Goal: Information Seeking & Learning: Check status

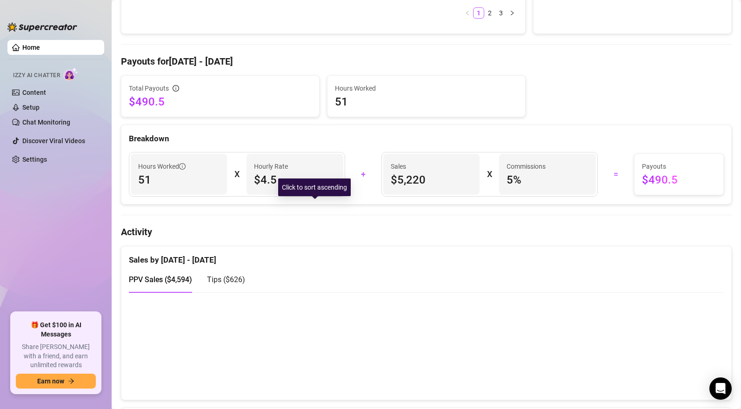
scroll to position [581, 0]
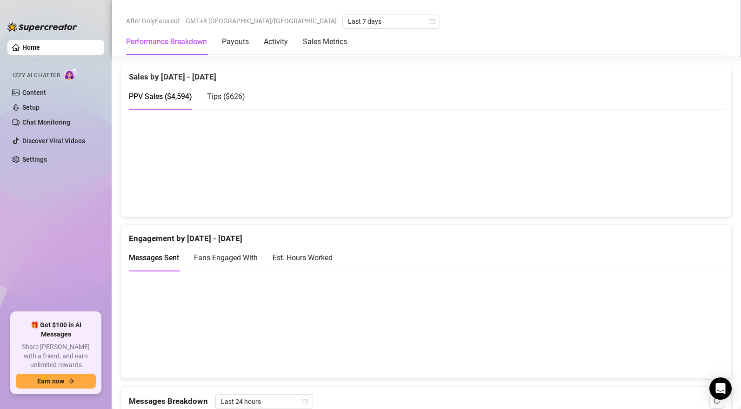
click at [237, 100] on span "Tips ( $626 )" at bounding box center [226, 96] width 38 height 9
click at [166, 94] on span "PPV Sales ( $4,594 )" at bounding box center [160, 96] width 63 height 9
click at [222, 95] on span "Tips ( $626 )" at bounding box center [226, 96] width 38 height 9
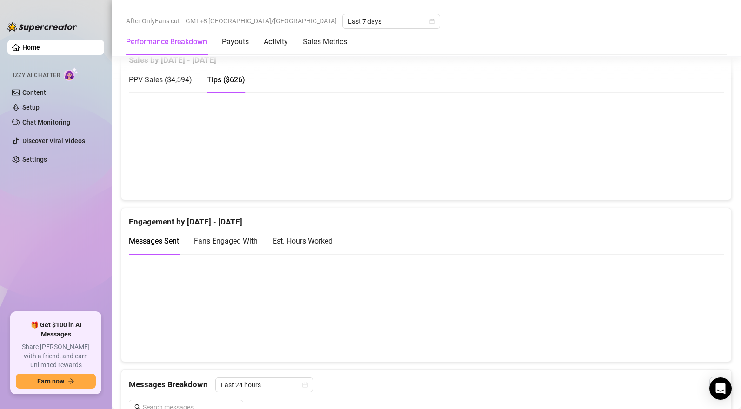
scroll to position [553, 0]
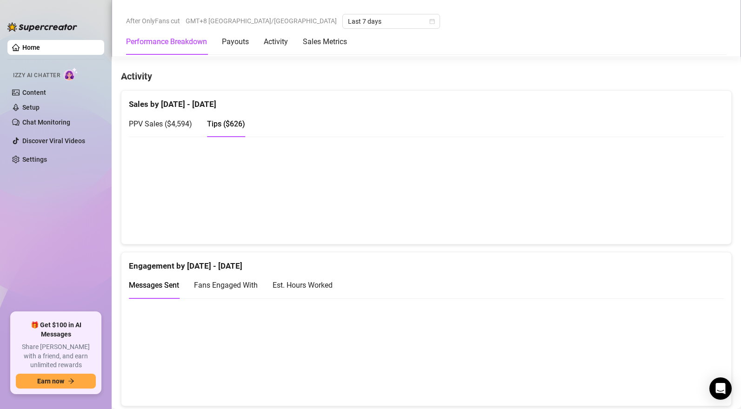
click at [168, 125] on span "PPV Sales ( $4,594 )" at bounding box center [160, 124] width 63 height 9
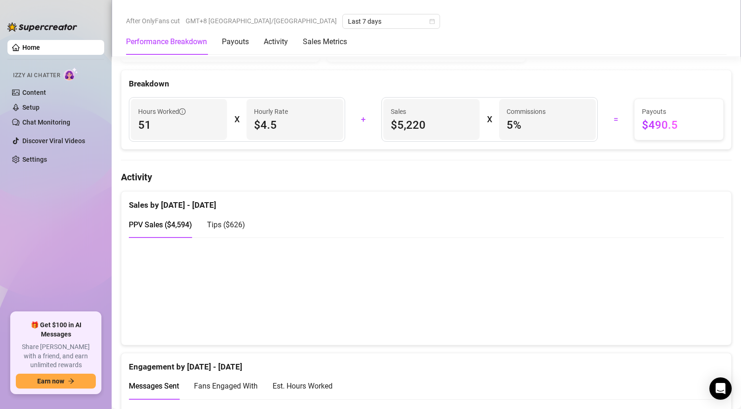
scroll to position [476, 0]
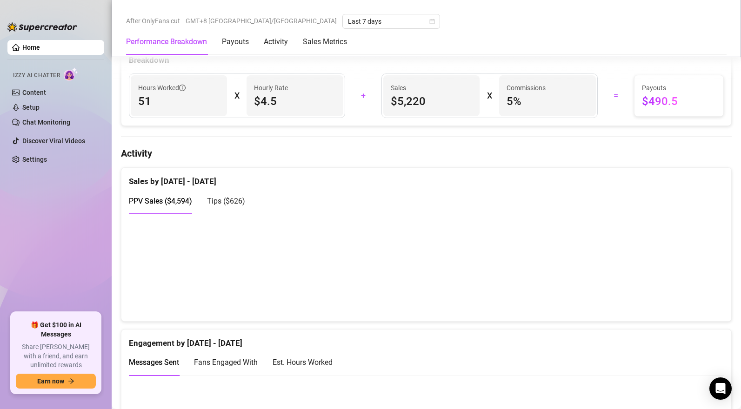
click at [231, 204] on span "Tips ( $626 )" at bounding box center [226, 201] width 38 height 9
click at [169, 207] on div "PPV Sales ( $4,594 )" at bounding box center [160, 201] width 63 height 12
click at [230, 200] on span "Tips ( $626 )" at bounding box center [226, 201] width 38 height 9
drag, startPoint x: 170, startPoint y: 201, endPoint x: 472, endPoint y: 257, distance: 307.7
click at [172, 202] on span "PPV Sales ( $4,594 )" at bounding box center [160, 201] width 63 height 9
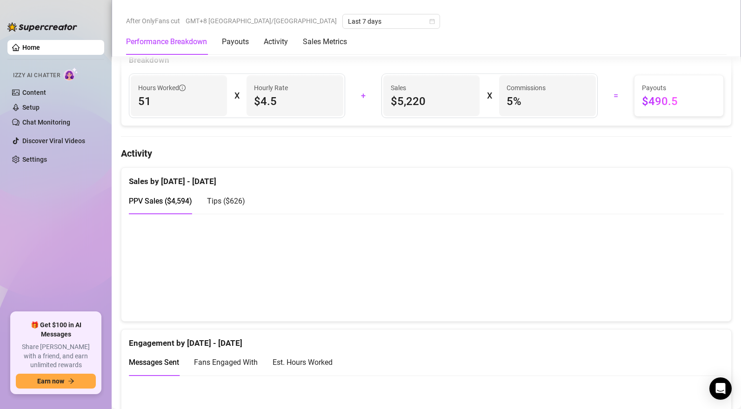
drag, startPoint x: 221, startPoint y: 199, endPoint x: 227, endPoint y: 200, distance: 6.2
click at [222, 199] on span "Tips ( $626 )" at bounding box center [226, 201] width 38 height 9
click at [149, 203] on span "PPV Sales ( $4,594 )" at bounding box center [160, 201] width 63 height 9
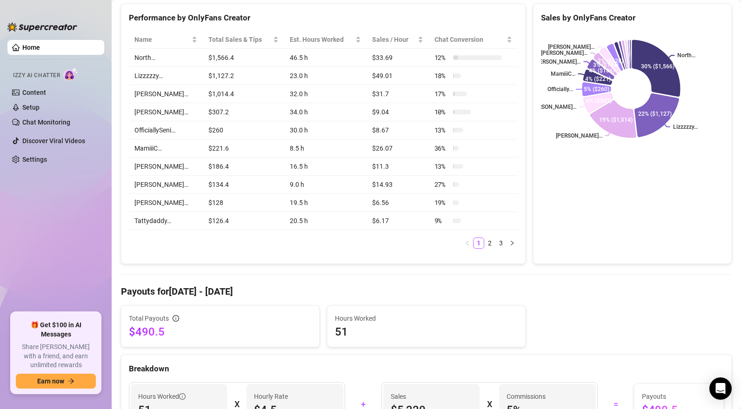
scroll to position [25, 0]
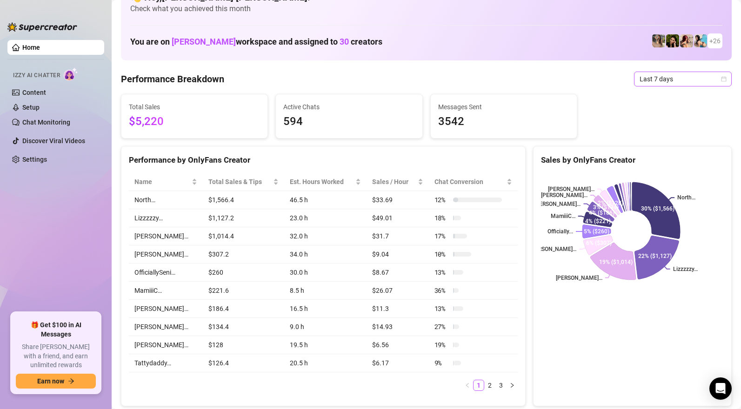
click at [654, 81] on span "Last 7 days" at bounding box center [682, 79] width 86 height 14
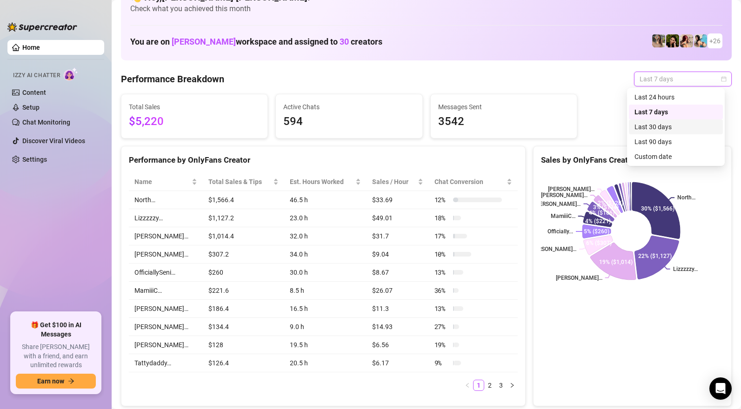
click at [651, 129] on div "Last 30 days" at bounding box center [675, 127] width 83 height 10
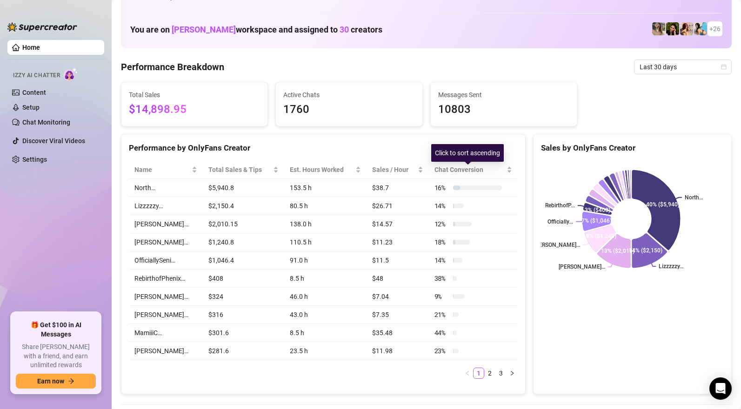
scroll to position [38, 0]
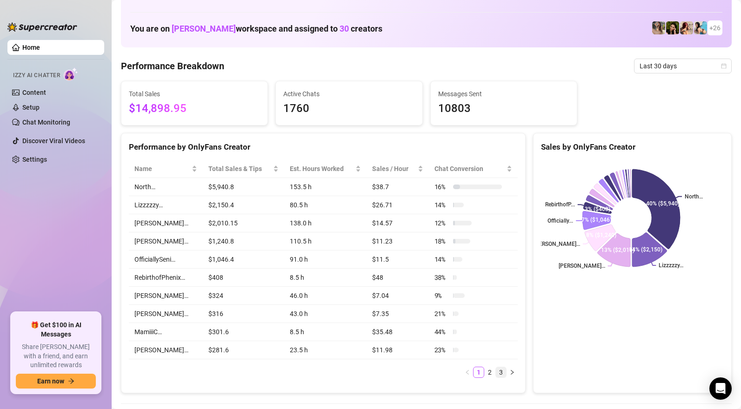
click at [496, 374] on link "3" at bounding box center [501, 372] width 10 height 10
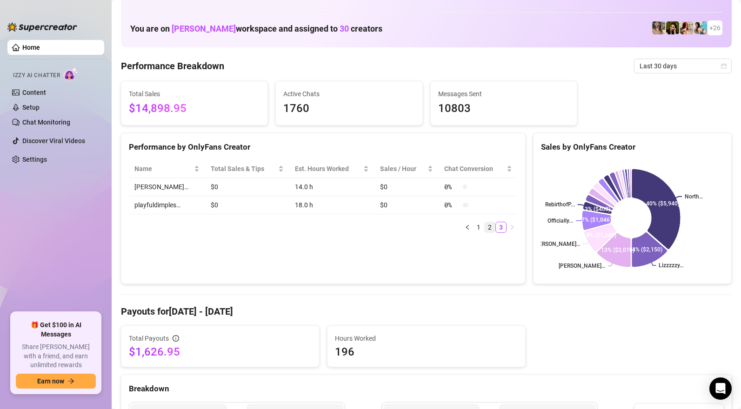
click at [488, 229] on link "2" at bounding box center [490, 227] width 10 height 10
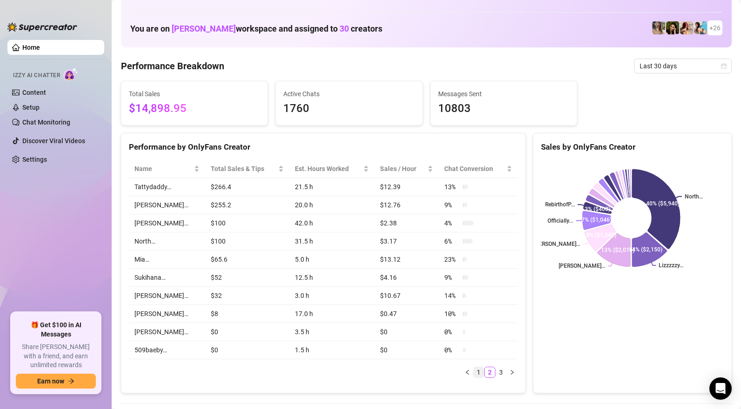
click at [473, 370] on link "1" at bounding box center [478, 372] width 10 height 10
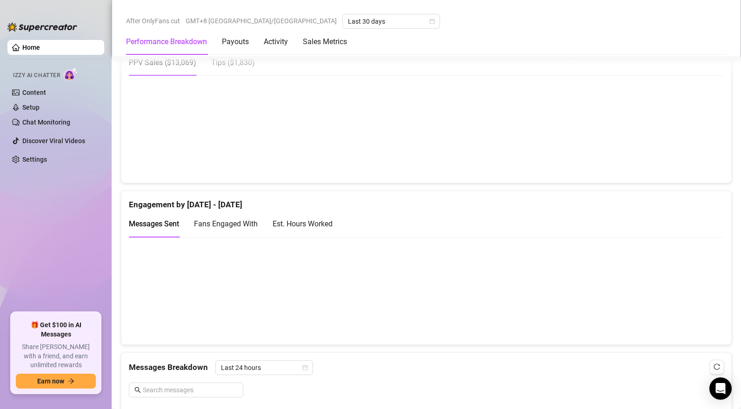
scroll to position [604, 0]
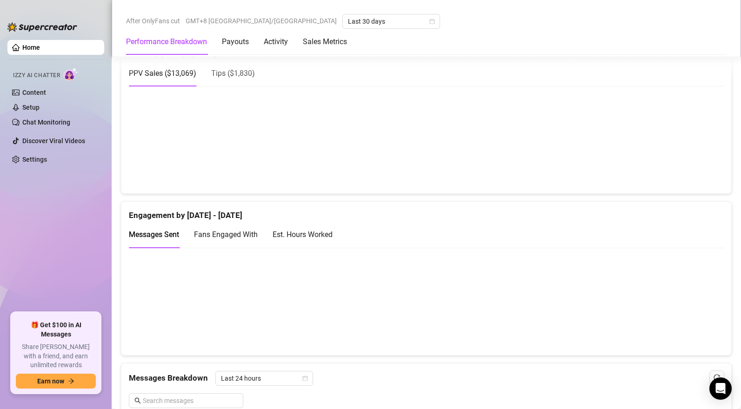
click at [239, 72] on span "Tips ( $1,830 )" at bounding box center [233, 73] width 44 height 9
click at [174, 73] on span "PPV Sales ( $13,069 )" at bounding box center [162, 73] width 67 height 9
click at [245, 76] on span "Tips ( $1,830 )" at bounding box center [233, 73] width 44 height 9
click at [170, 78] on span "PPV Sales ( $13,069 )" at bounding box center [162, 73] width 67 height 9
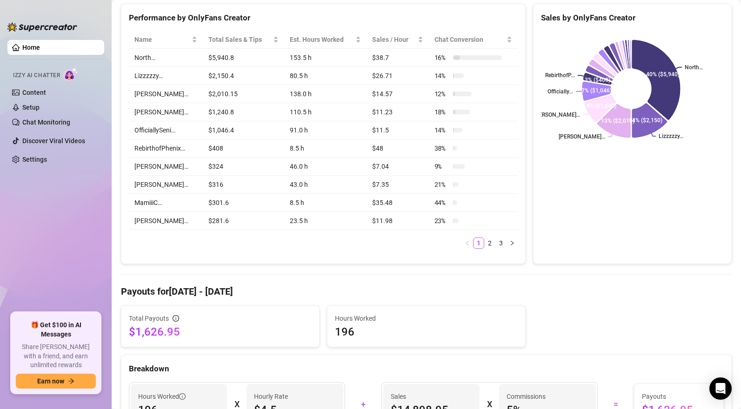
scroll to position [0, 0]
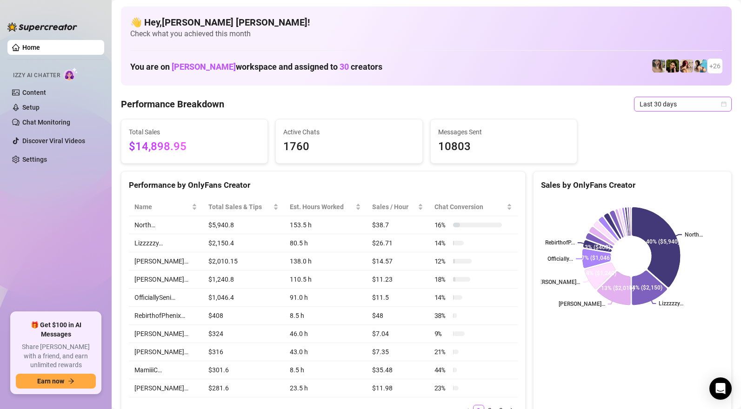
click at [659, 104] on span "Last 30 days" at bounding box center [682, 104] width 86 height 14
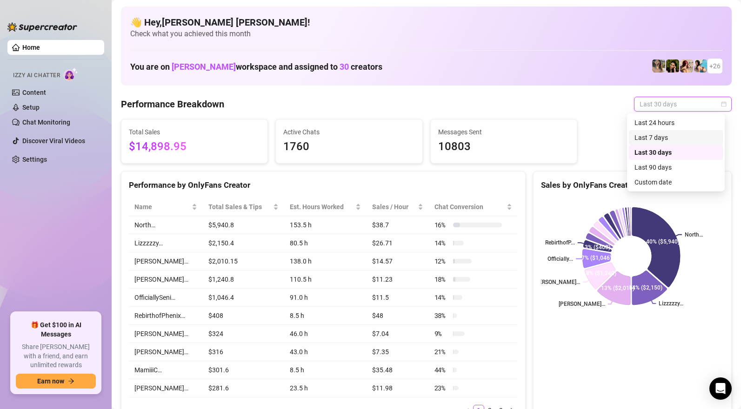
click at [655, 139] on div "Last 7 days" at bounding box center [675, 138] width 83 height 10
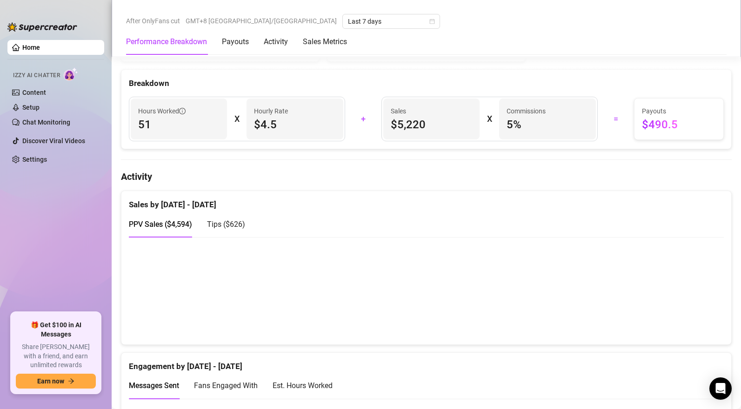
scroll to position [460, 0]
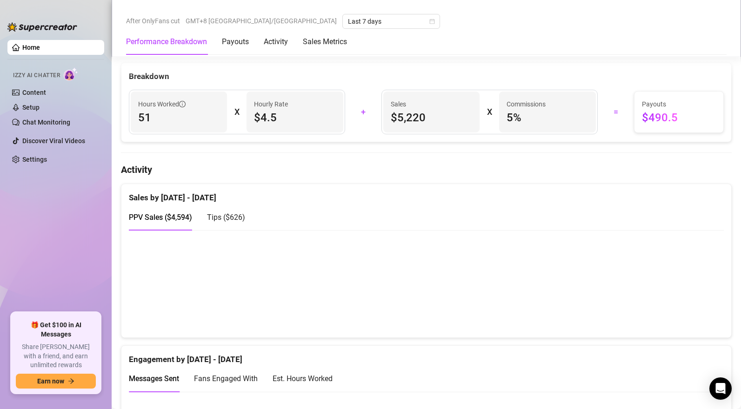
click at [218, 221] on span "Tips ( $626 )" at bounding box center [226, 217] width 38 height 9
click at [165, 221] on span "PPV Sales ( $4,594 )" at bounding box center [160, 217] width 63 height 9
click at [230, 215] on span "Tips ( $626 )" at bounding box center [226, 217] width 38 height 9
click at [193, 218] on div "PPV Sales ( $4,594 ) Tips ( $626 )" at bounding box center [187, 217] width 116 height 27
click at [183, 223] on div "PPV Sales ( $4,594 )" at bounding box center [160, 218] width 63 height 12
